Goal: Check status: Check status

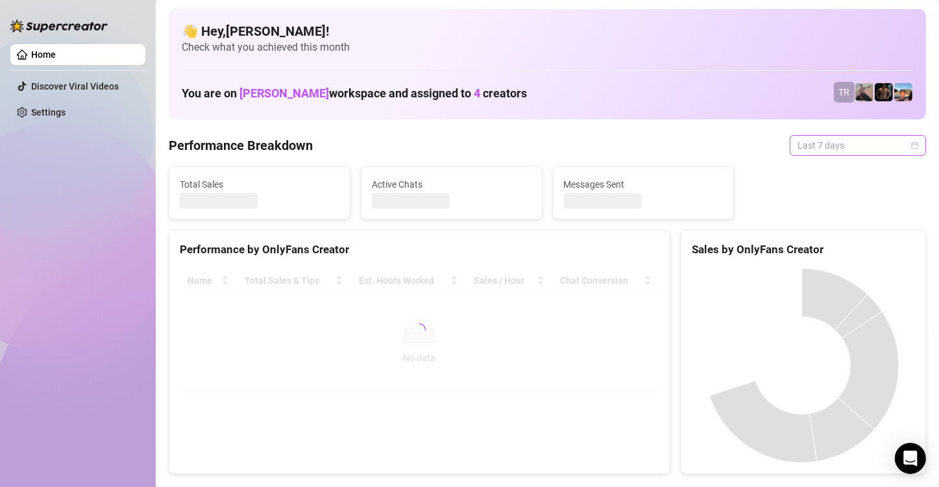
click at [838, 143] on span "Last 7 days" at bounding box center [858, 145] width 121 height 19
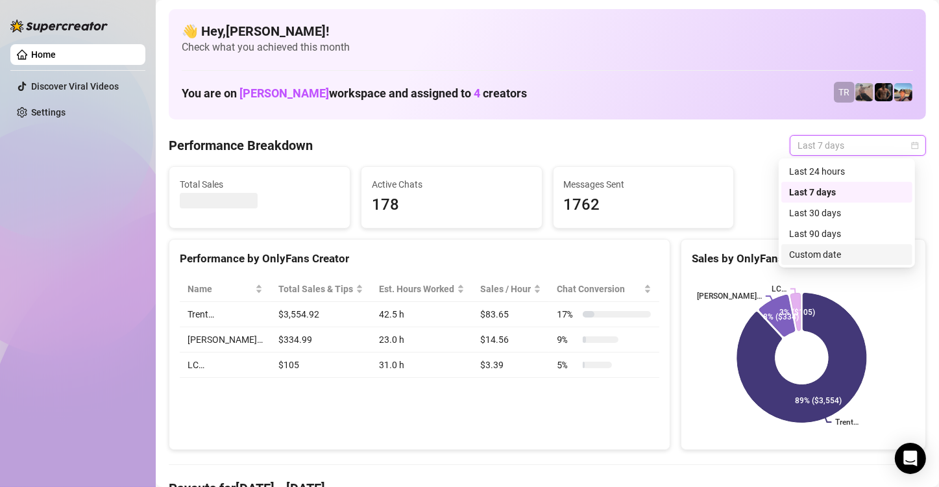
click at [814, 253] on div "Custom date" at bounding box center [847, 254] width 116 height 14
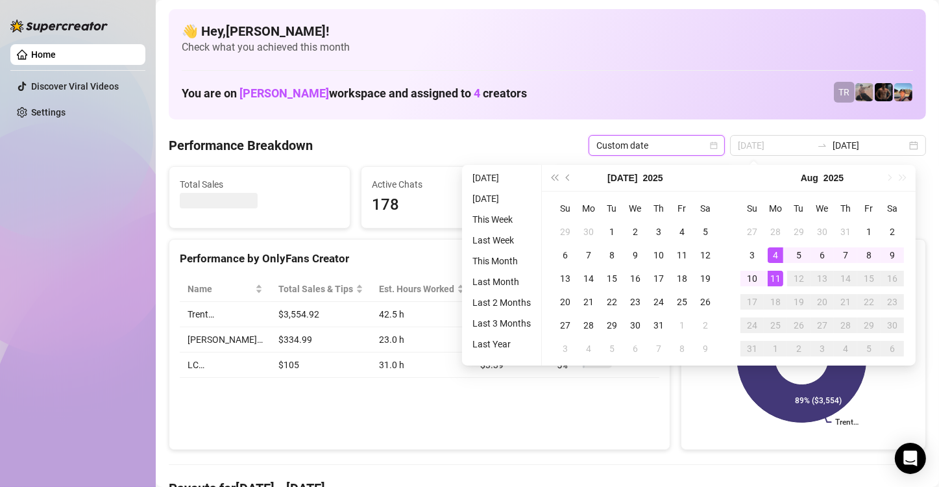
type input "[DATE]"
click at [771, 275] on div "11" at bounding box center [776, 279] width 16 height 16
type input "[DATE]"
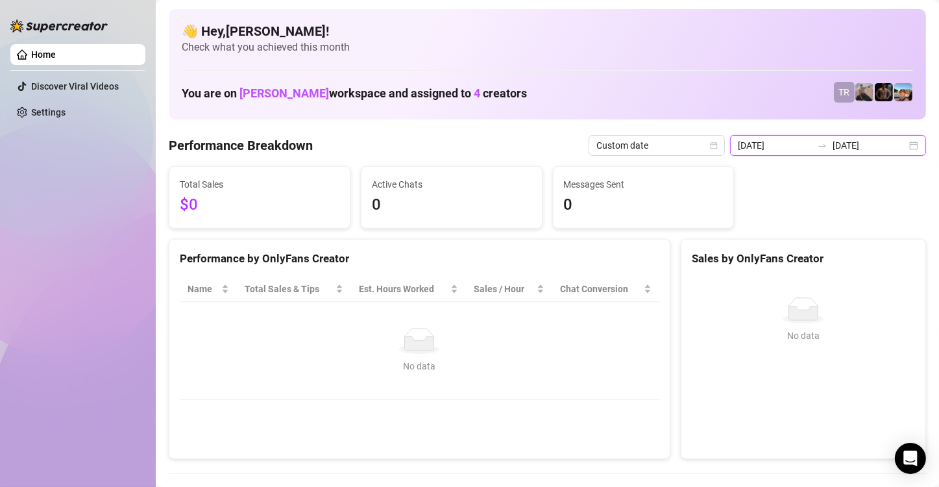
click at [890, 139] on input "[DATE]" at bounding box center [870, 145] width 74 height 14
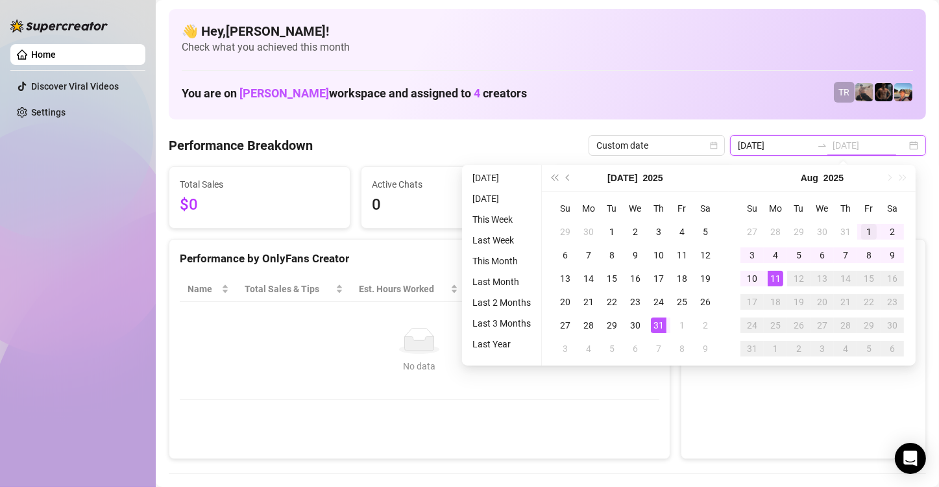
type input "[DATE]"
click at [872, 229] on div "1" at bounding box center [870, 232] width 16 height 16
type input "[DATE]"
click at [778, 278] on div "11" at bounding box center [776, 279] width 16 height 16
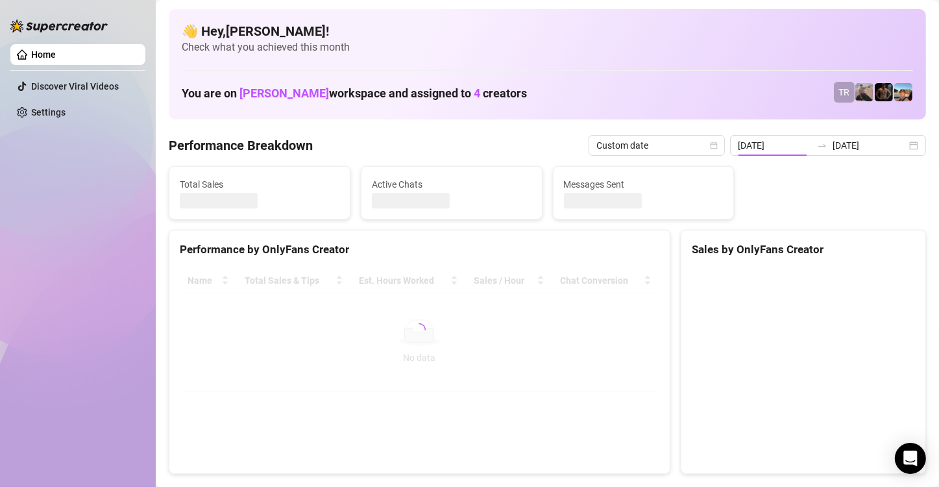
type input "[DATE]"
